Goal: Task Accomplishment & Management: Manage account settings

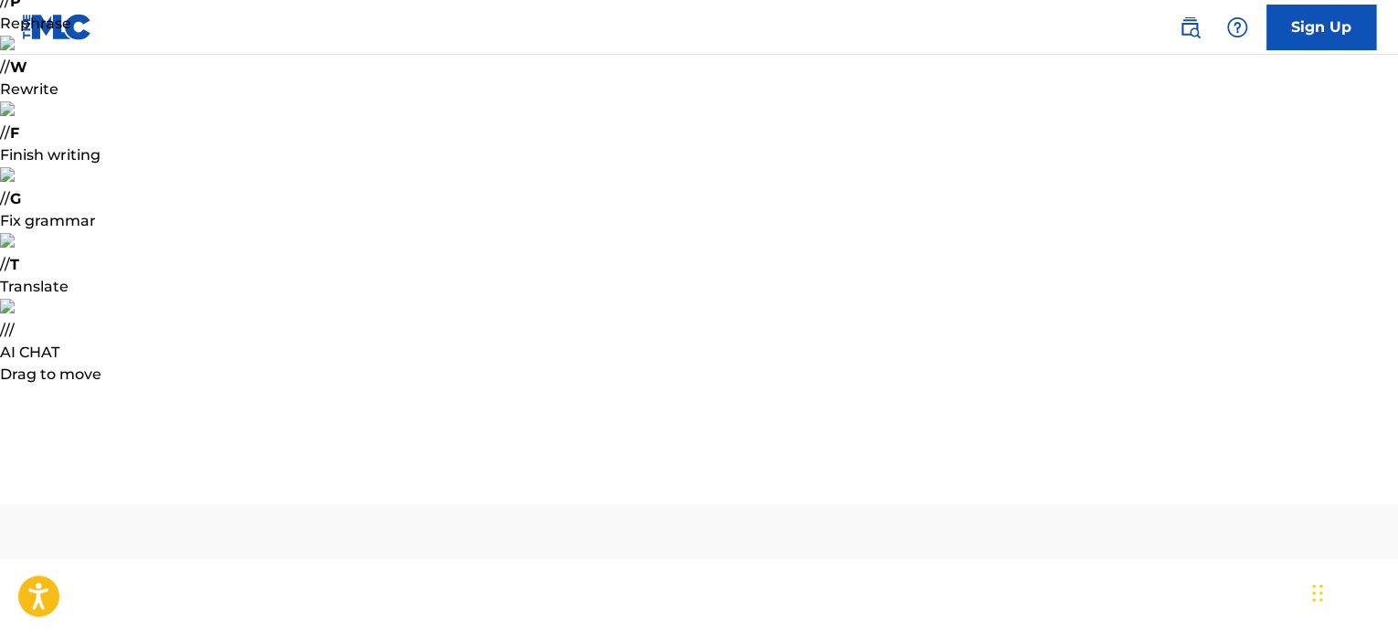
type input "[EMAIL_ADDRESS][DOMAIN_NAME]"
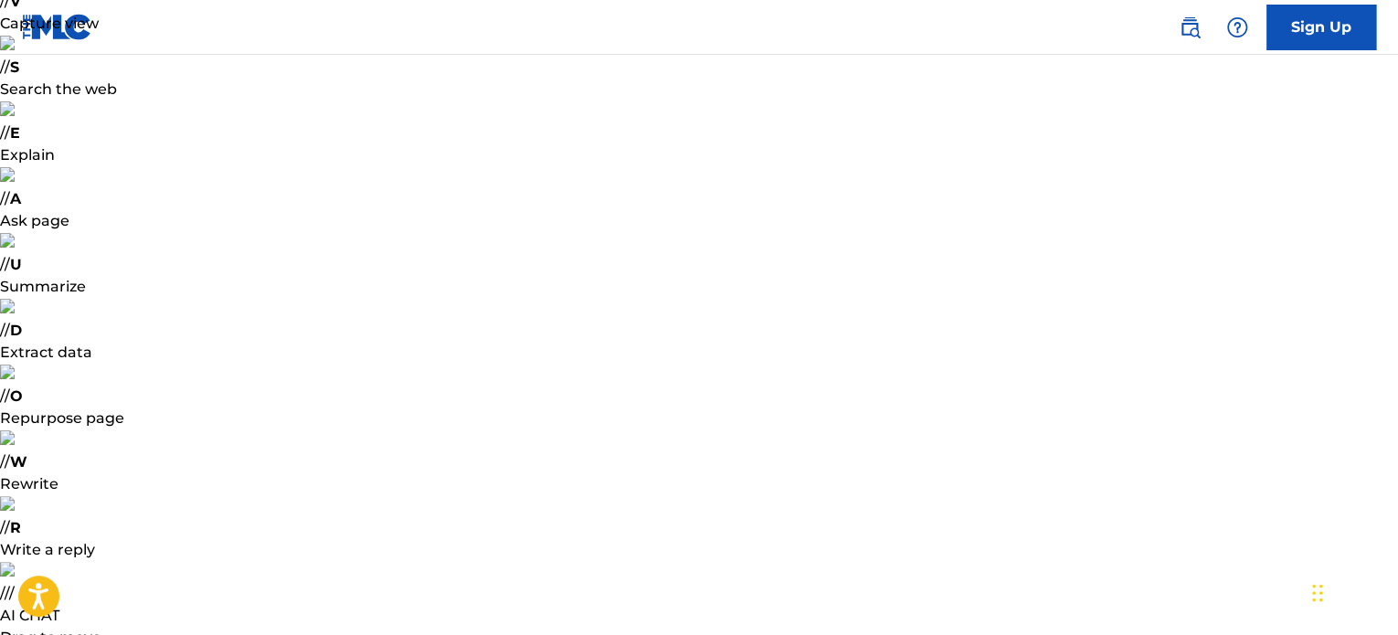
drag, startPoint x: 623, startPoint y: 412, endPoint x: 514, endPoint y: 426, distance: 110.5
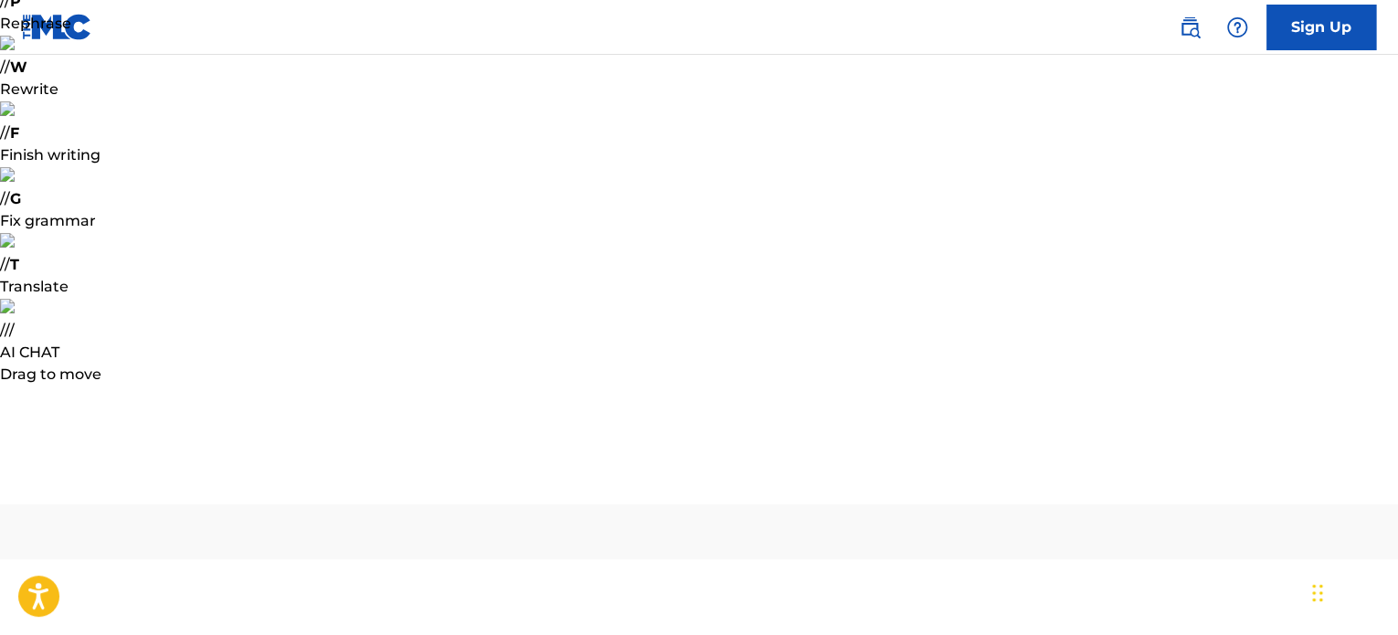
type input "126275"
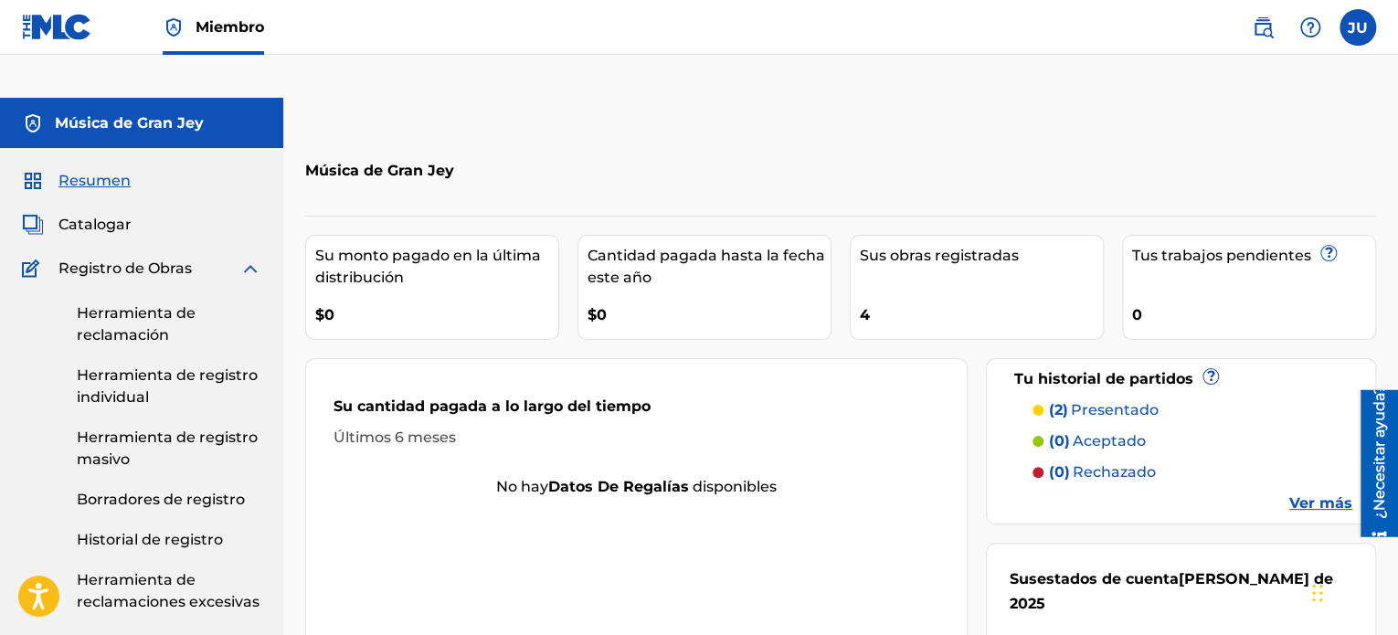
scroll to position [764, 0]
